Goal: Find specific page/section: Find specific page/section

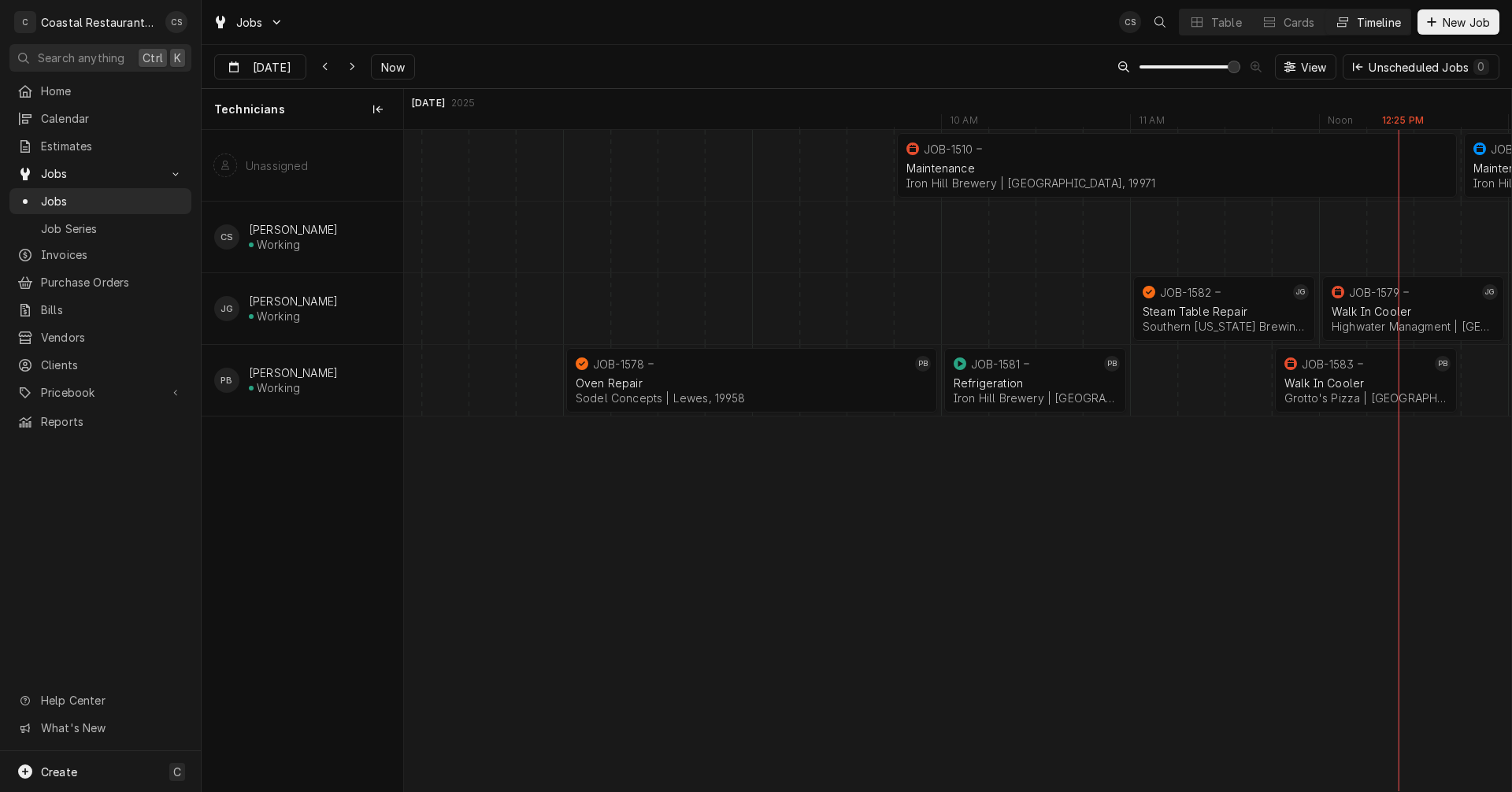
scroll to position [0, 22089]
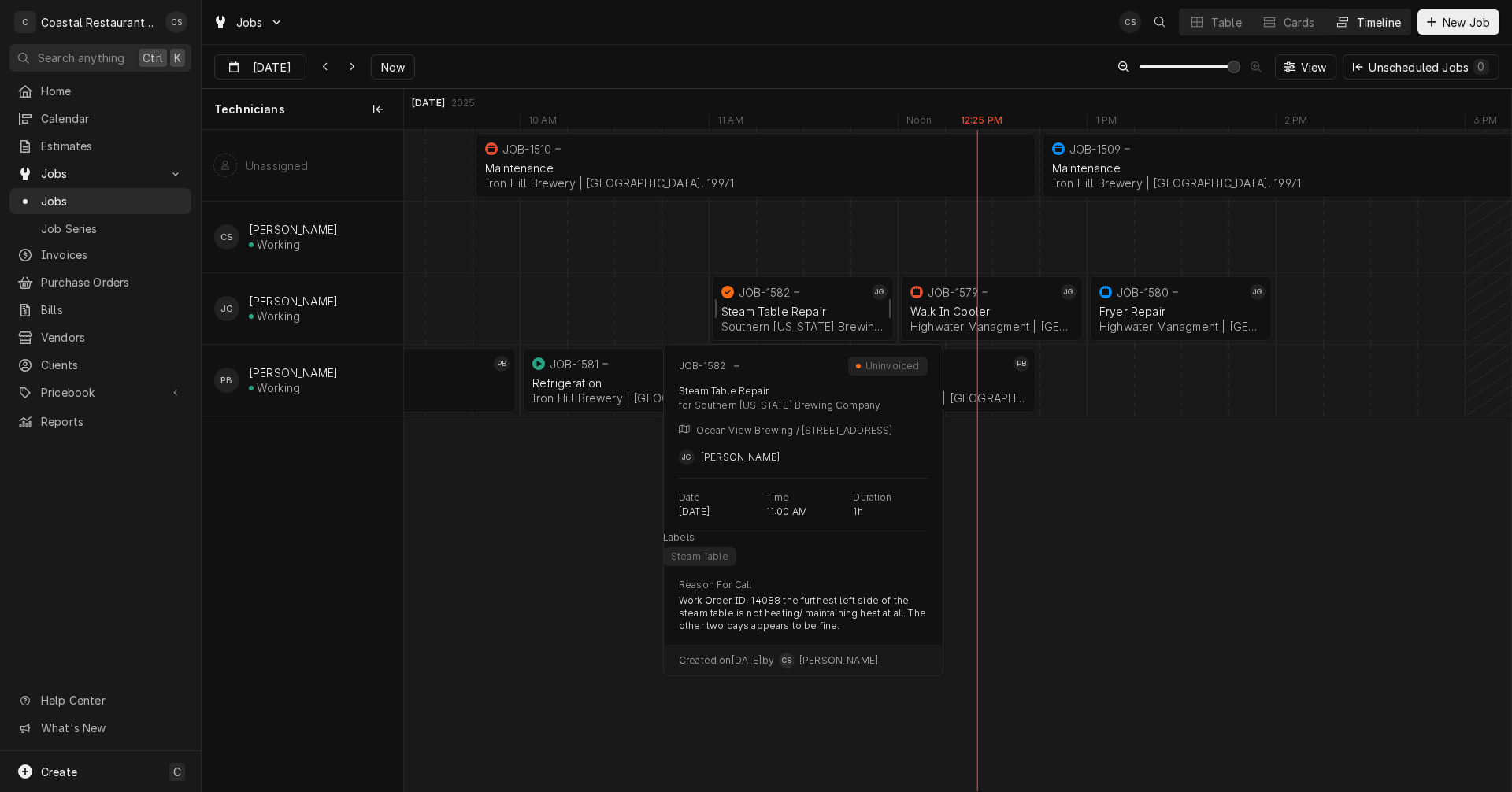
click at [805, 306] on div "Steam Table Repair" at bounding box center [803, 312] width 163 height 14
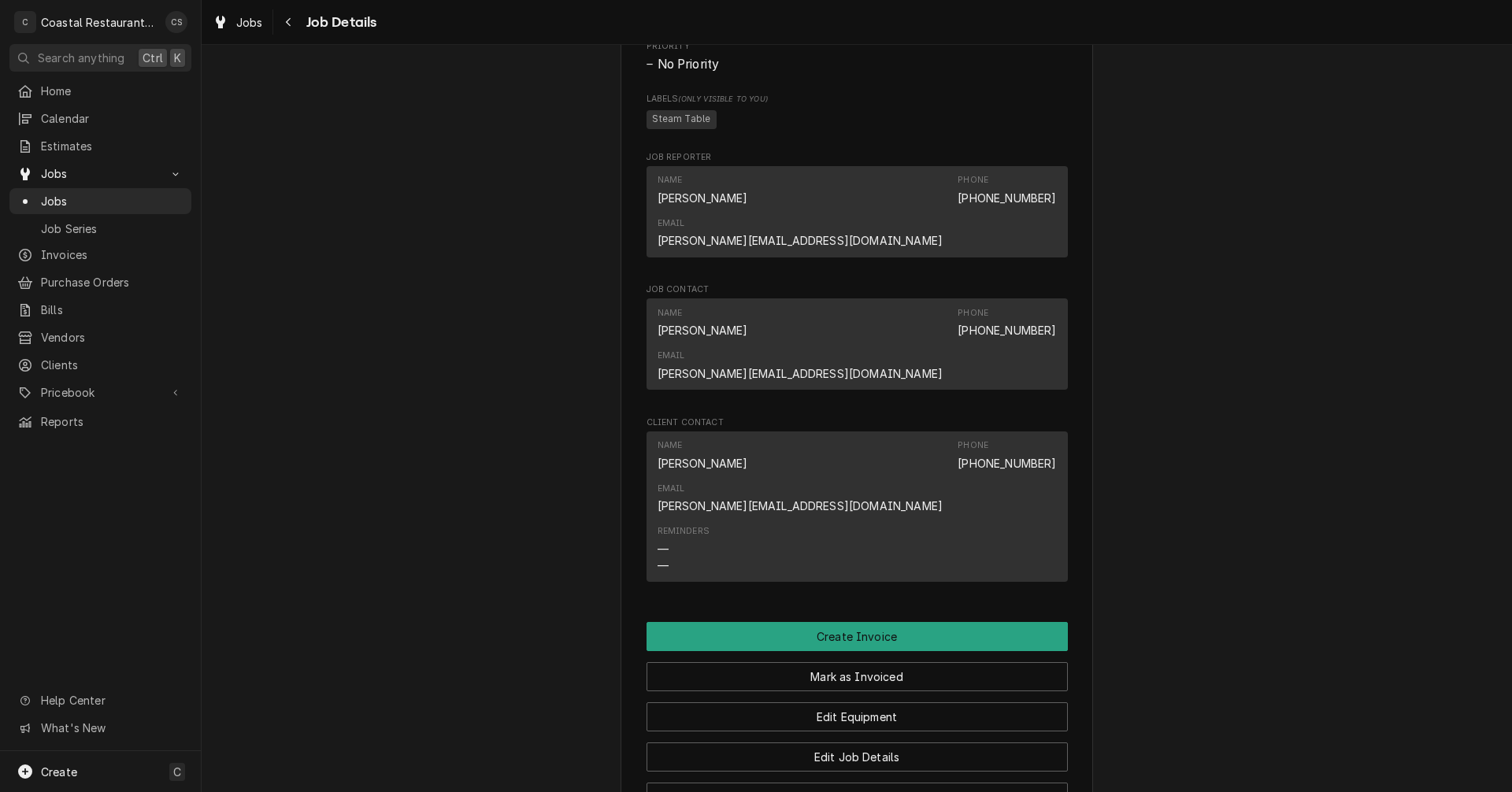
scroll to position [1181, 0]
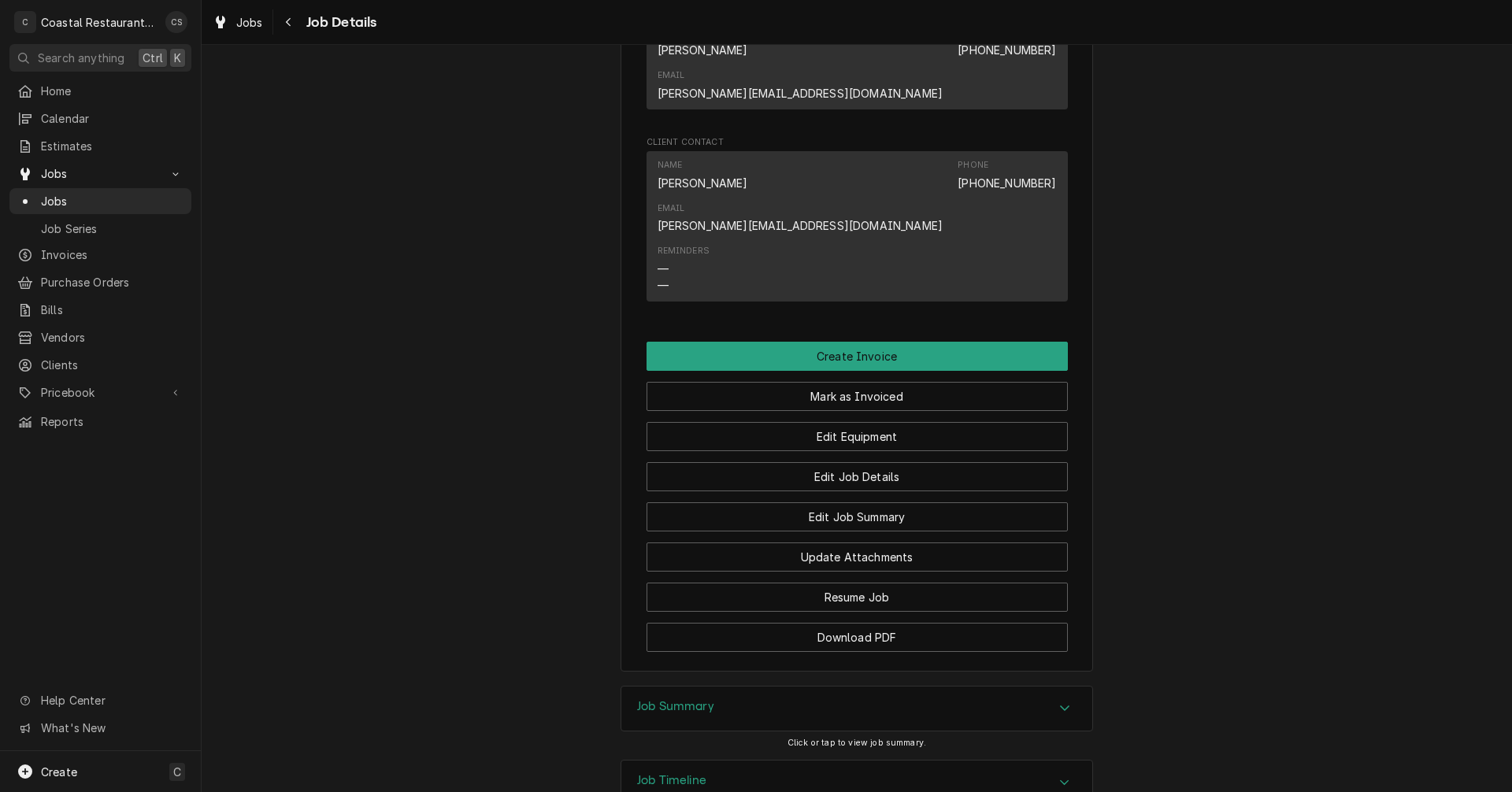
click at [719, 686] on div "Job Summary" at bounding box center [856, 708] width 470 height 44
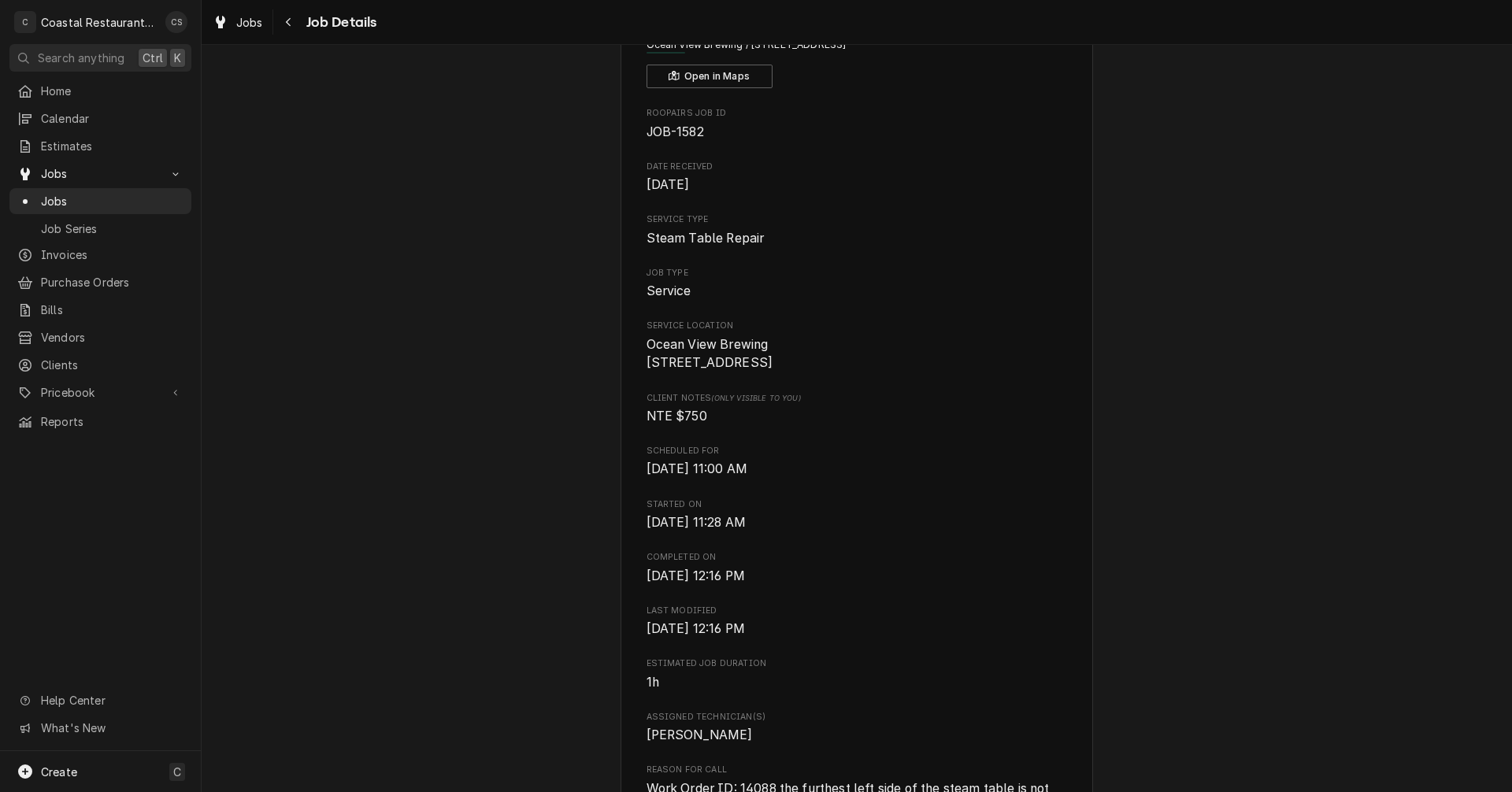
scroll to position [0, 0]
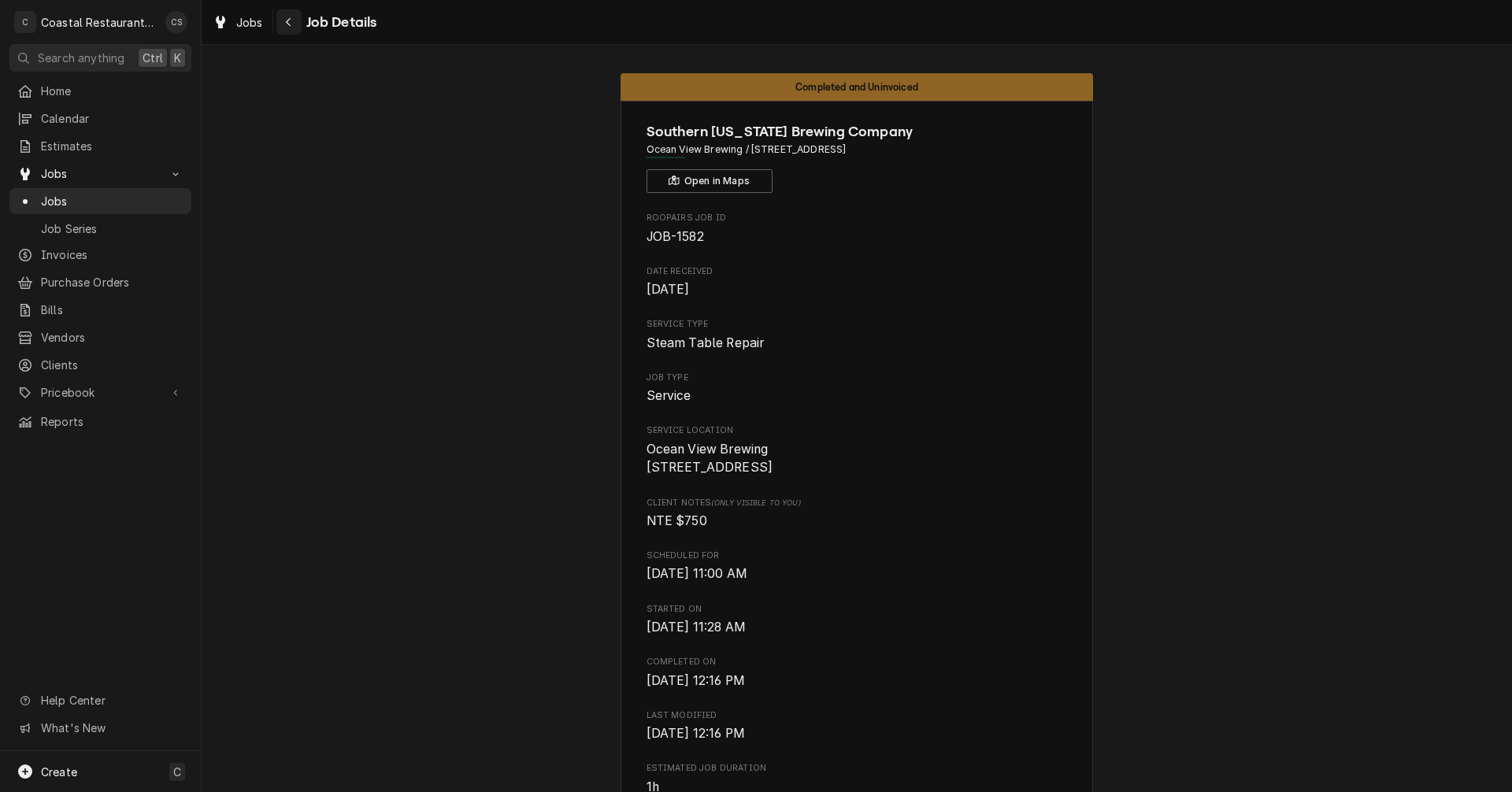
click at [288, 16] on div "Navigate back" at bounding box center [289, 22] width 16 height 16
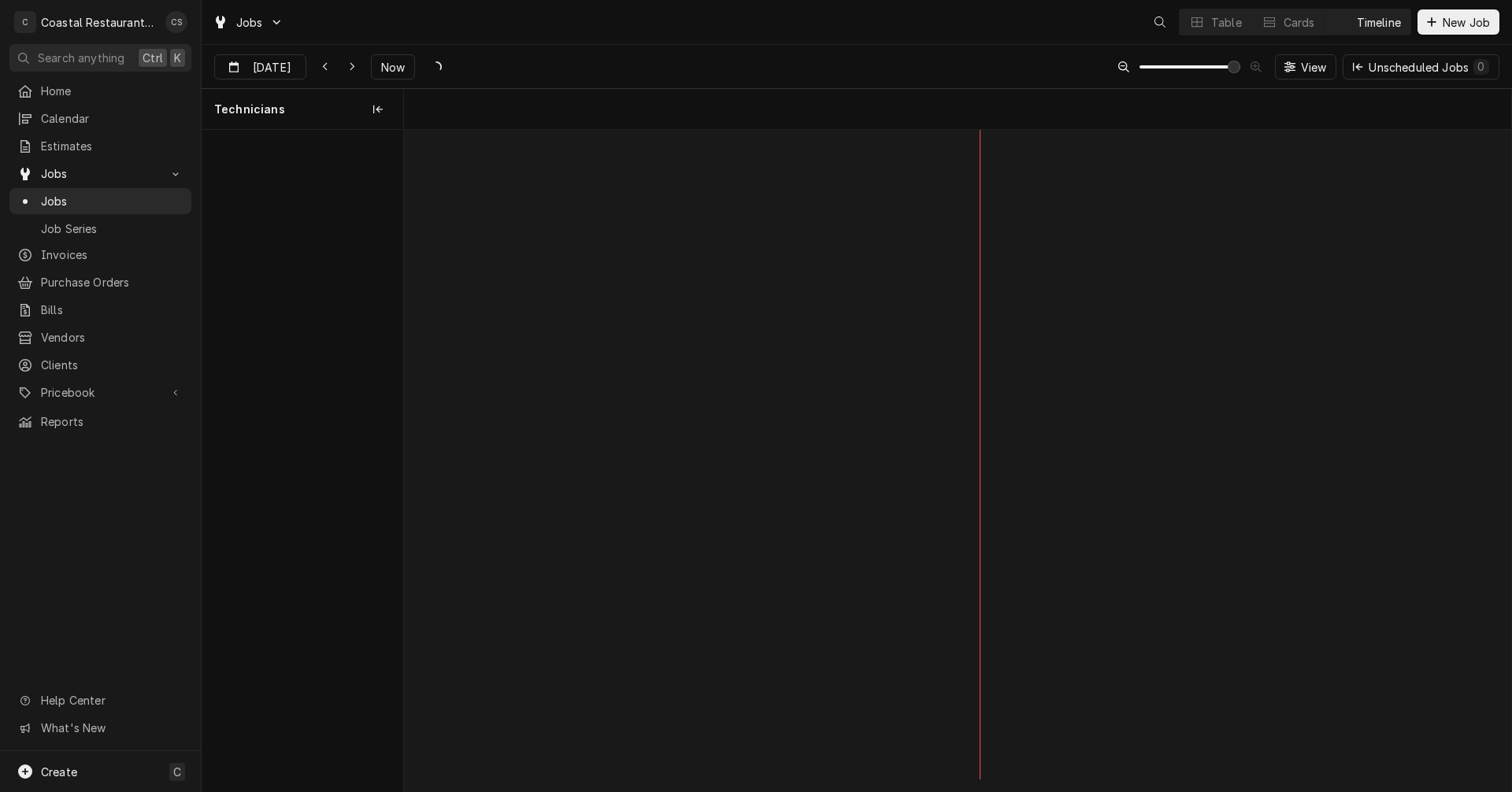
scroll to position [0, 21947]
